Goal: Task Accomplishment & Management: Manage account settings

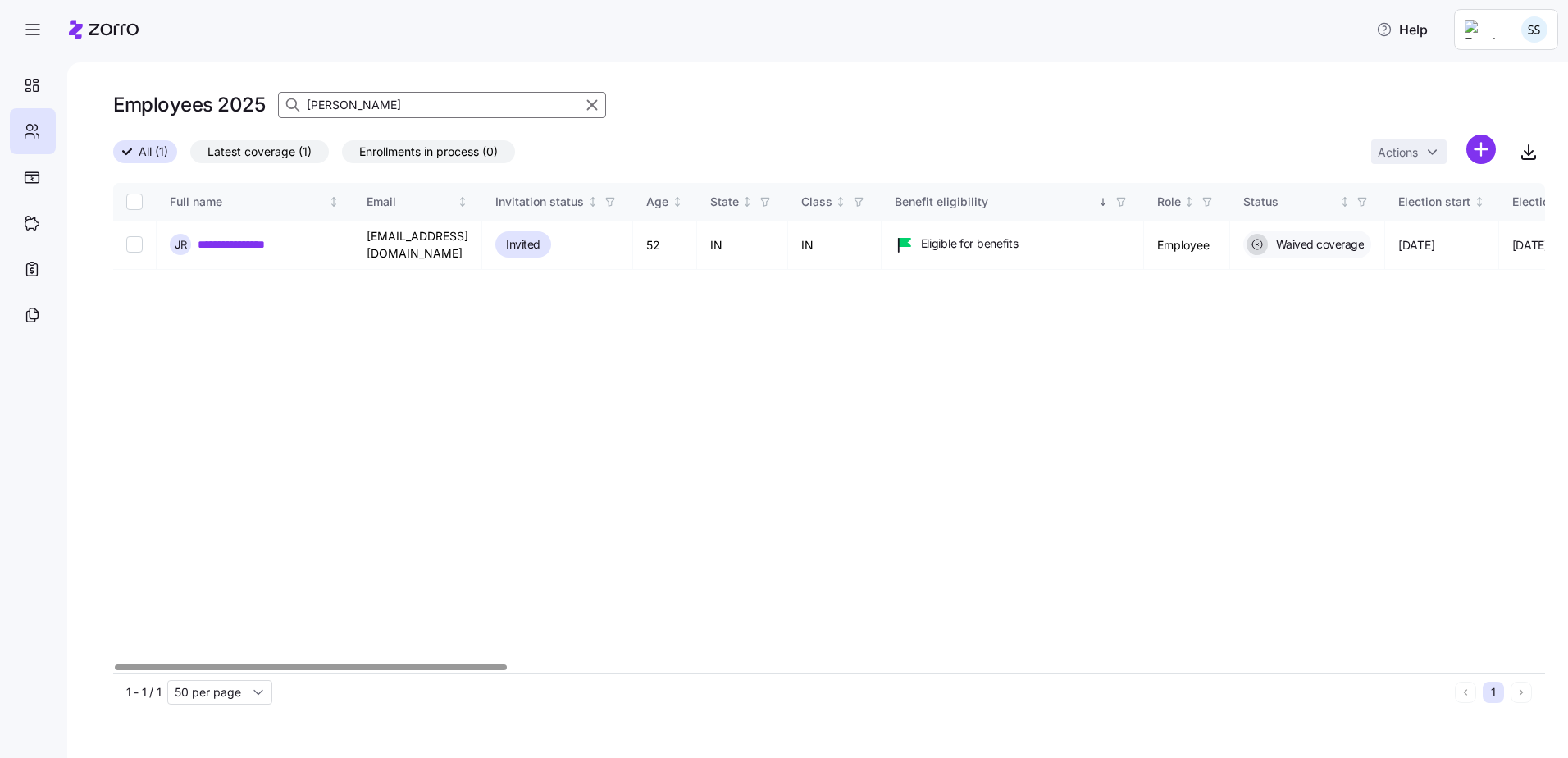
drag, startPoint x: 365, startPoint y: 112, endPoint x: 0, endPoint y: 77, distance: 366.7
click at [0, 77] on html "**********" at bounding box center [784, 374] width 1568 height 749
type input "[PERSON_NAME]"
click at [235, 238] on link "**********" at bounding box center [236, 244] width 78 height 16
